Goal: Task Accomplishment & Management: Manage account settings

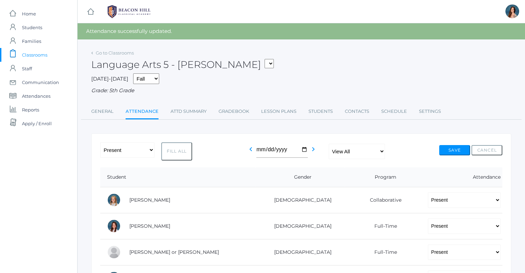
scroll to position [16, 0]
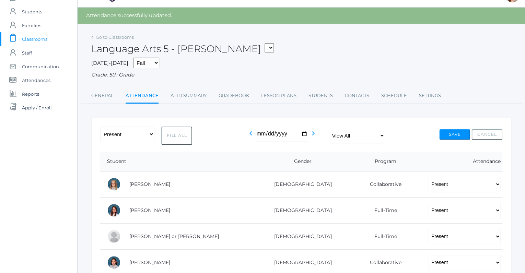
click at [264, 43] on select "05ART - Art 5 Salazar 05CITIZEN - Citizenship and Stewardship 5 Salazar 05CITIZ…" at bounding box center [268, 47] width 9 height 9
click at [250, 132] on icon "chevron_left" at bounding box center [251, 133] width 8 height 8
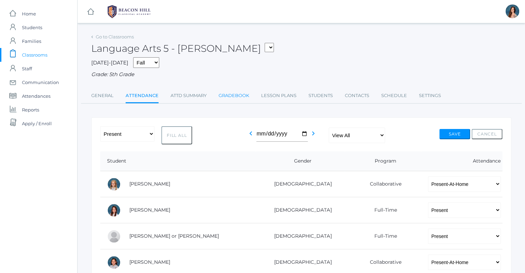
click at [241, 94] on link "Gradebook" at bounding box center [233, 96] width 31 height 14
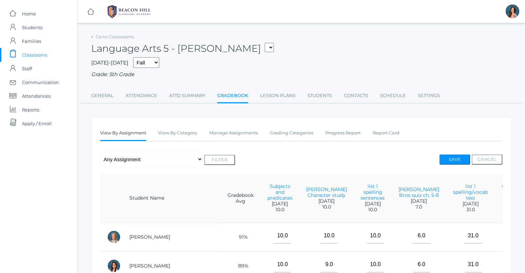
click at [264, 43] on select "05ART - Art 5 Salazar 05CITIZEN - Citizenship and Stewardship 5 Salazar 05CITIZ…" at bounding box center [268, 47] width 9 height 9
select select "1971"
click option "05MATH - Mathematics 5 [PERSON_NAME]" at bounding box center [0, 0] width 0 height 0
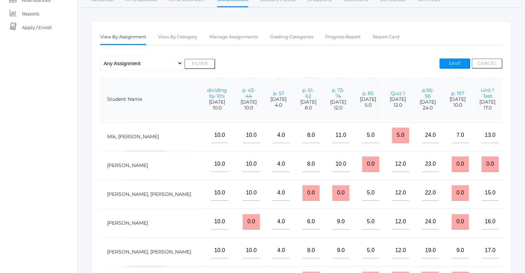
scroll to position [295, 156]
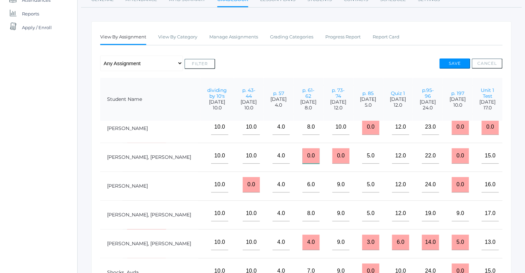
drag, startPoint x: 251, startPoint y: 154, endPoint x: 238, endPoint y: 153, distance: 13.8
click at [302, 153] on input "0.0" at bounding box center [310, 155] width 17 height 15
type input "5"
click at [446, 59] on button "Save" at bounding box center [454, 63] width 31 height 10
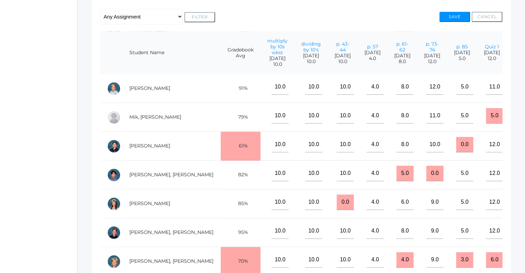
scroll to position [231, 156]
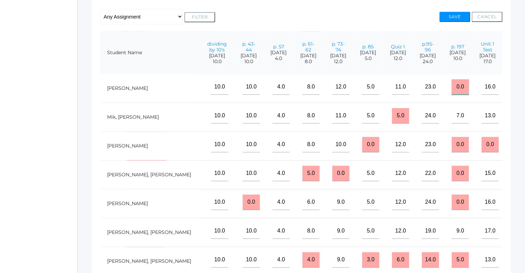
drag, startPoint x: 450, startPoint y: 85, endPoint x: 439, endPoint y: 85, distance: 10.6
click at [451, 85] on input "0.0" at bounding box center [459, 86] width 17 height 15
type input "10"
click at [452, 18] on button "Save" at bounding box center [454, 17] width 31 height 10
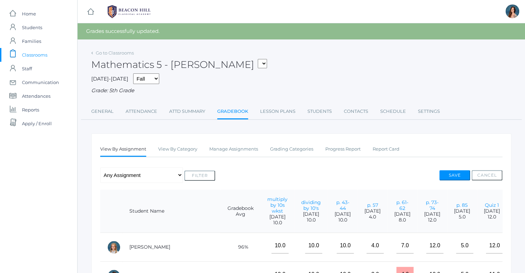
click at [258, 59] on select "05ART - Art 5 [PERSON_NAME] 05CITIZEN - Citizenship and Stewardship 5 [PERSON_N…" at bounding box center [262, 63] width 9 height 9
select select "1966"
click option "05SOCS - Social Studies 5 [PERSON_NAME]" at bounding box center [0, 0] width 0 height 0
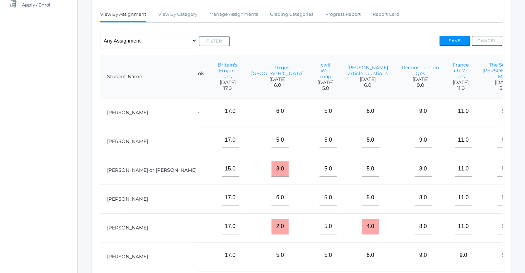
scroll to position [85, 0]
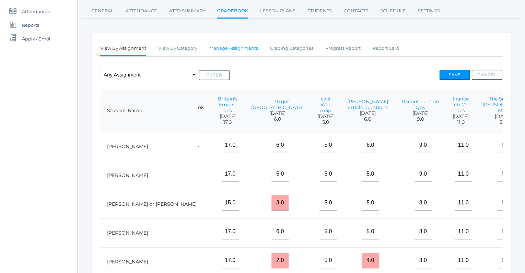
click at [247, 49] on link "Manage Assignments" at bounding box center [233, 48] width 49 height 14
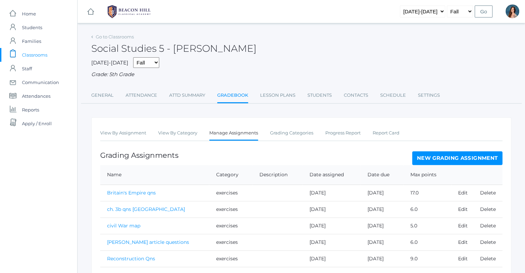
click at [442, 158] on link "New Grading Assignment" at bounding box center [457, 158] width 90 height 14
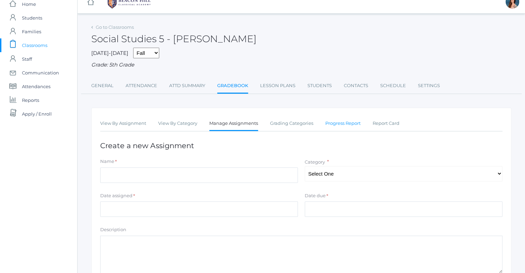
scroll to position [23, 0]
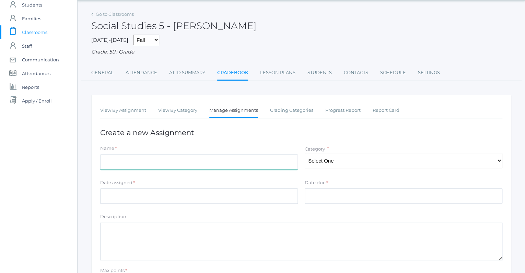
click at [187, 157] on input "Name" at bounding box center [198, 161] width 197 height 15
type input "Civil War poster"
select select "1052"
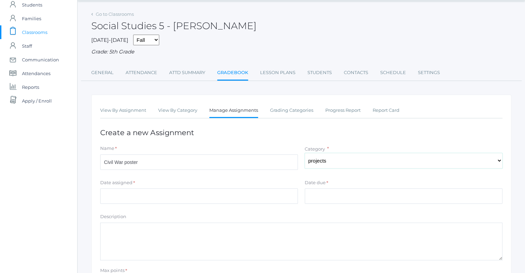
click option "projects" at bounding box center [0, 0] width 0 height 0
click at [143, 196] on input "Date assigned" at bounding box center [198, 195] width 197 height 15
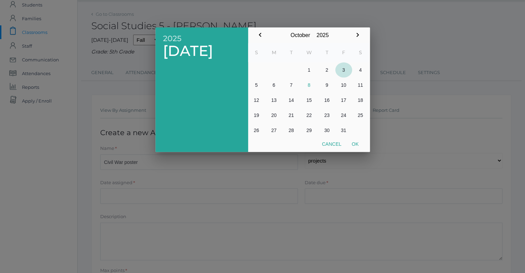
click at [342, 69] on button "3" at bounding box center [343, 69] width 17 height 15
click at [354, 141] on button "Ok" at bounding box center [354, 144] width 17 height 12
type input "[DATE]"
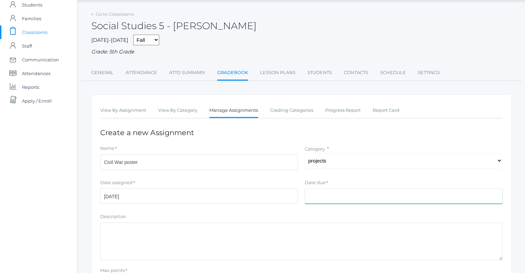
click at [310, 193] on input "Date due" at bounding box center [402, 195] width 197 height 15
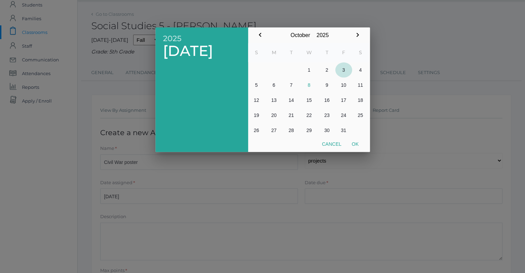
click at [342, 70] on button "3" at bounding box center [343, 69] width 17 height 15
click at [354, 143] on button "Ok" at bounding box center [354, 144] width 17 height 12
type input "[DATE]"
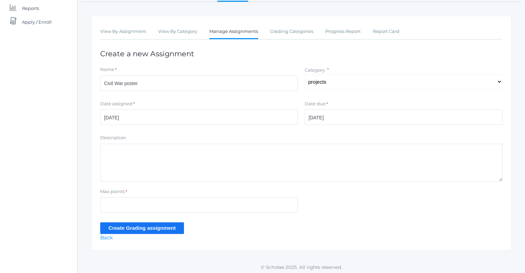
scroll to position [102, 0]
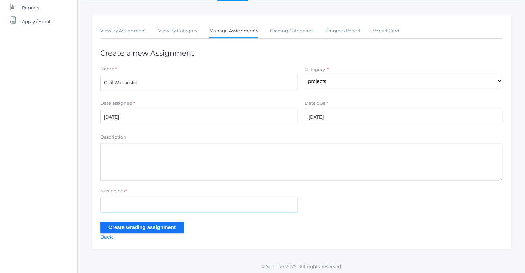
click at [111, 200] on input "Max points" at bounding box center [198, 203] width 197 height 15
type input "10"
click at [116, 225] on input "Create Grading assignment" at bounding box center [142, 227] width 84 height 11
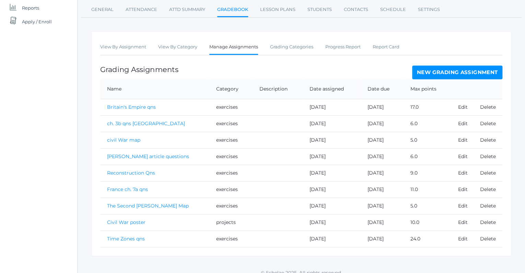
scroll to position [107, 0]
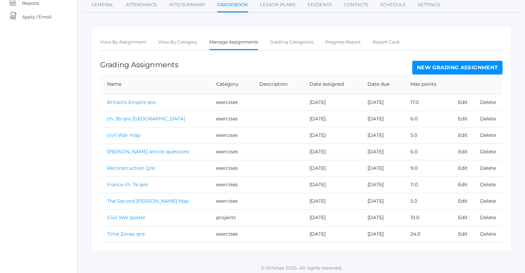
click at [137, 214] on link "Civil War poster" at bounding box center [126, 217] width 38 height 6
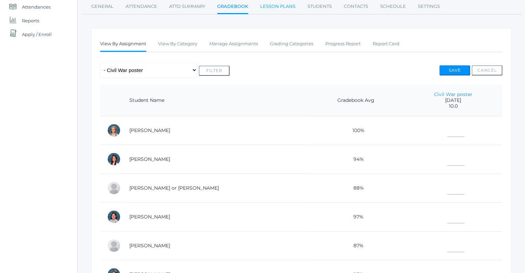
scroll to position [91, 0]
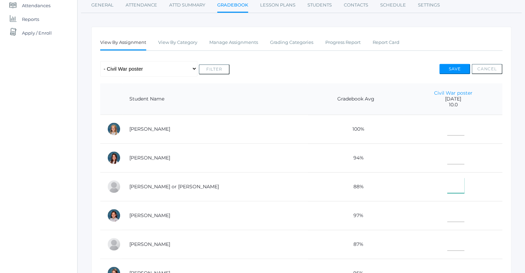
click at [447, 185] on input"] "text" at bounding box center [455, 185] width 17 height 15
type input"] "9"
click at [447, 215] on input"] "text" at bounding box center [455, 213] width 17 height 15
click at [447, 242] on input"] "text" at bounding box center [455, 242] width 17 height 15
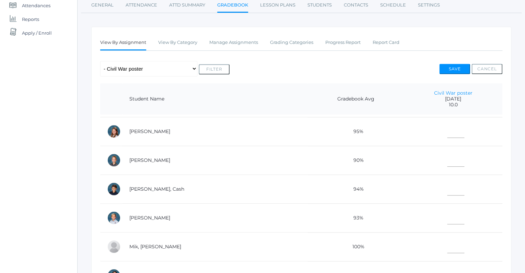
scroll to position [141, 0]
type input"] "8"
click at [447, 133] on input"] "text" at bounding box center [455, 130] width 17 height 15
type input"] "9"
click at [447, 159] on input"] "text" at bounding box center [455, 159] width 17 height 15
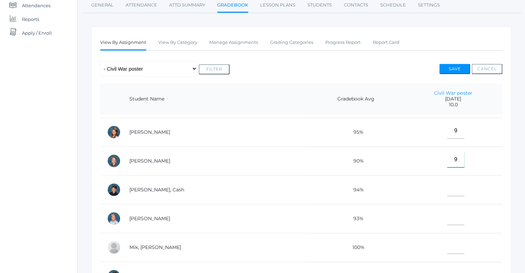
type input"] "9"
click at [448, 191] on input"] "text" at bounding box center [455, 188] width 17 height 15
type input"] "8"
click at [447, 214] on input"] "text" at bounding box center [455, 217] width 17 height 15
type input"] "10"
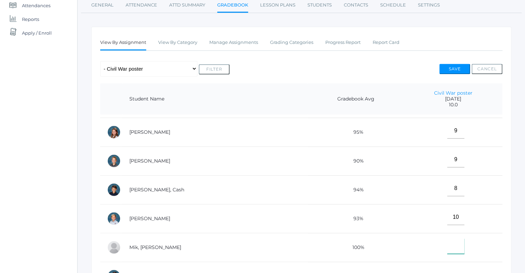
click at [447, 242] on input"] "text" at bounding box center [455, 245] width 17 height 15
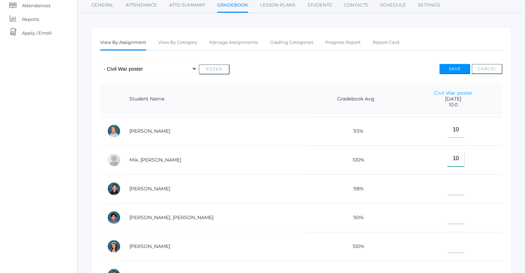
scroll to position [231, 0]
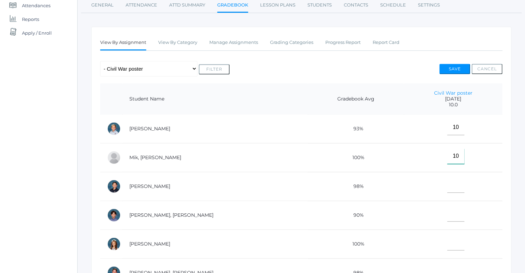
type input"] "10"
click at [447, 187] on input"] "text" at bounding box center [455, 184] width 17 height 15
type input"] "10"
click at [447, 213] on input"] "text" at bounding box center [455, 213] width 17 height 15
type input"] "8"
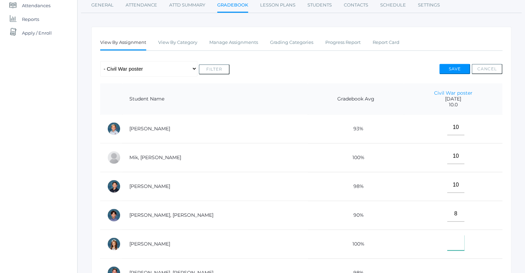
click at [447, 241] on input"] "text" at bounding box center [455, 242] width 17 height 15
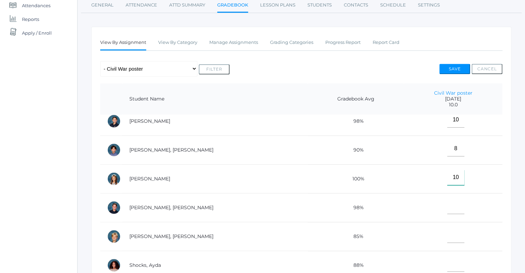
scroll to position [308, 0]
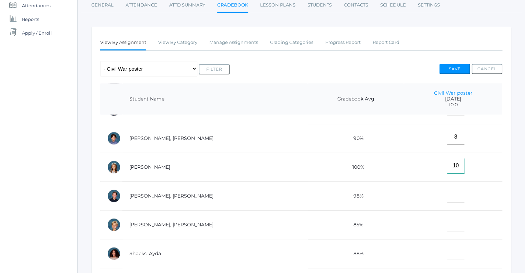
type input"] "10"
click at [447, 195] on input"] "text" at bounding box center [455, 194] width 17 height 15
type input"] "10"
click at [448, 218] on input"] "text" at bounding box center [455, 223] width 17 height 15
type input"] "9"
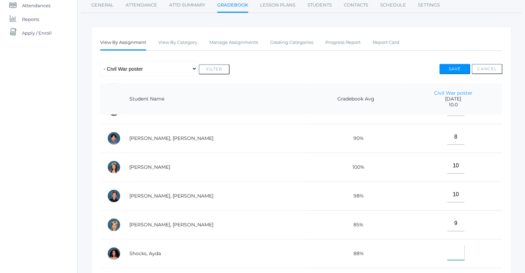
click at [447, 252] on input"] "text" at bounding box center [455, 251] width 17 height 15
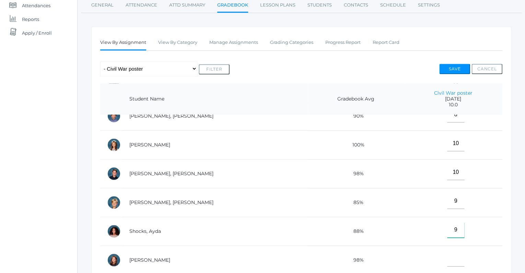
type input"] "9"
click at [447, 258] on input"] "text" at bounding box center [455, 258] width 17 height 15
type input"] "9"
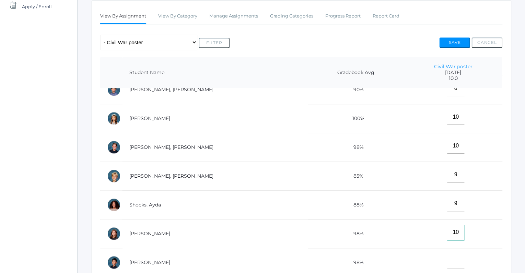
scroll to position [153, 0]
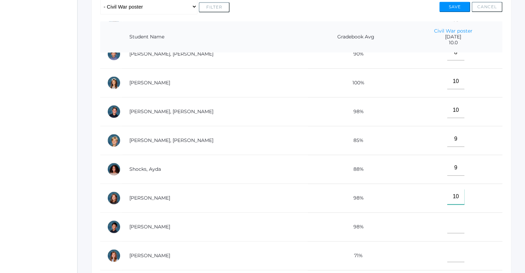
type input"] "10"
click at [447, 224] on input"] "text" at bounding box center [455, 225] width 17 height 15
type input"] "10"
click at [447, 253] on input"] "text" at bounding box center [455, 254] width 17 height 15
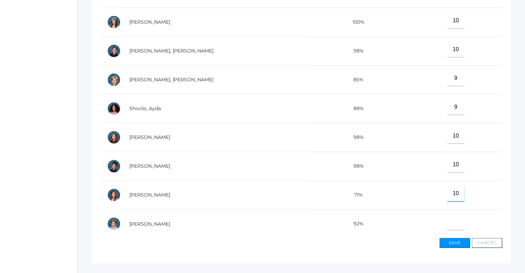
scroll to position [215, 0]
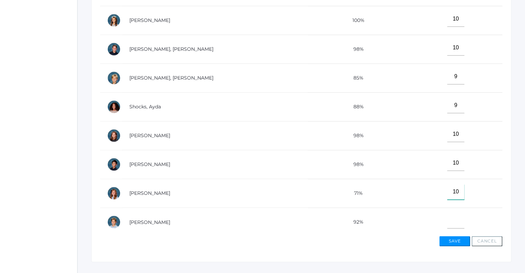
type input"] "10"
click at [447, 219] on input"] "text" at bounding box center [455, 220] width 17 height 15
type input"] "8"
click at [445, 240] on button "Save" at bounding box center [454, 241] width 31 height 10
